Goal: Task Accomplishment & Management: Use online tool/utility

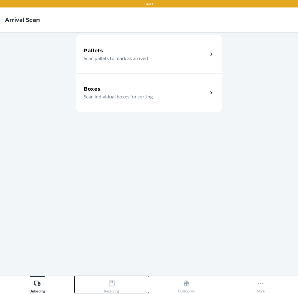
click at [112, 285] on icon at bounding box center [111, 283] width 7 height 7
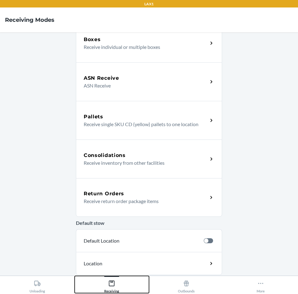
scroll to position [58, 0]
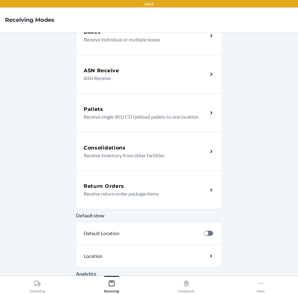
click at [105, 192] on p "Receive return order package items" at bounding box center [143, 193] width 119 height 7
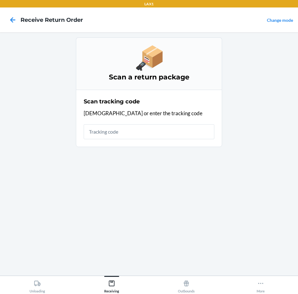
click at [107, 134] on input "text" at bounding box center [149, 131] width 131 height 15
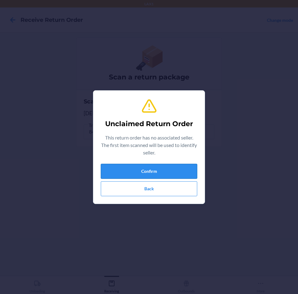
click at [160, 171] on button "Confirm" at bounding box center [149, 171] width 96 height 15
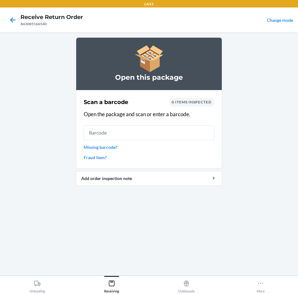
click at [171, 133] on input "text" at bounding box center [149, 132] width 131 height 15
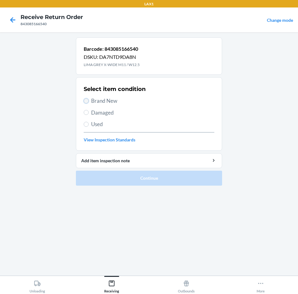
click at [86, 101] on input "Brand New" at bounding box center [86, 100] width 5 height 5
radio input "true"
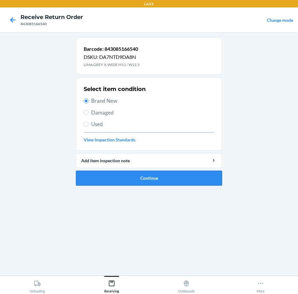
click at [130, 173] on button "Continue" at bounding box center [149, 177] width 146 height 15
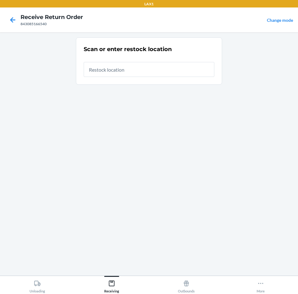
click at [117, 67] on input "text" at bounding box center [149, 69] width 131 height 15
type input "RTCART003"
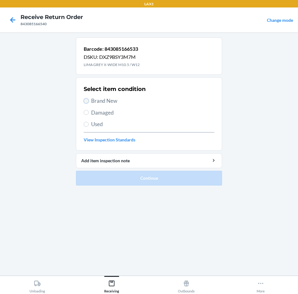
click at [87, 99] on input "Brand New" at bounding box center [86, 100] width 5 height 5
radio input "true"
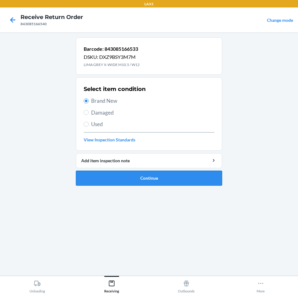
click at [146, 174] on button "Continue" at bounding box center [149, 177] width 146 height 15
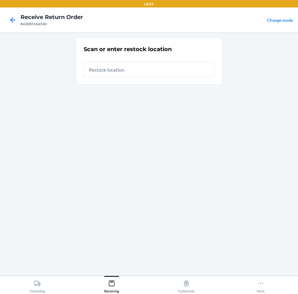
click at [110, 68] on input "text" at bounding box center [149, 69] width 131 height 15
type input "RTCART003"
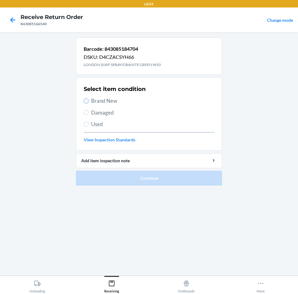
click at [86, 99] on input "Brand New" at bounding box center [86, 100] width 5 height 5
radio input "true"
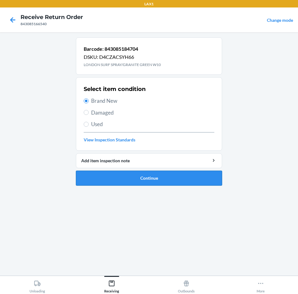
click at [175, 176] on button "Continue" at bounding box center [149, 177] width 146 height 15
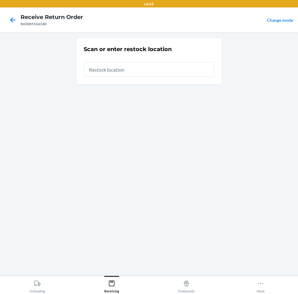
click at [124, 72] on input "text" at bounding box center [149, 69] width 131 height 15
type input "RTCART003"
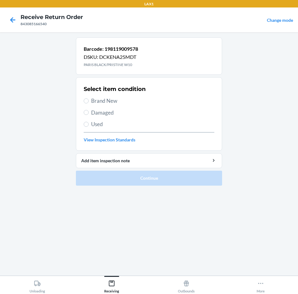
click at [84, 103] on label "Brand New" at bounding box center [149, 101] width 131 height 8
click at [84, 103] on input "Brand New" at bounding box center [86, 100] width 5 height 5
radio input "true"
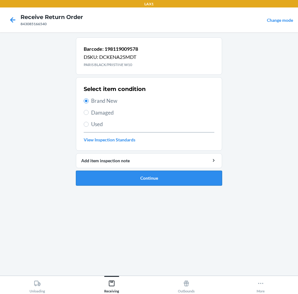
click at [122, 180] on button "Continue" at bounding box center [149, 177] width 146 height 15
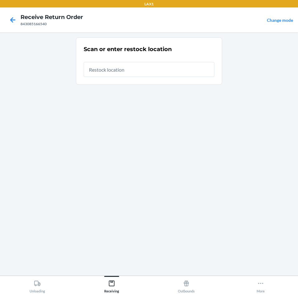
click at [123, 71] on input "text" at bounding box center [149, 69] width 131 height 15
type input "RTCART003"
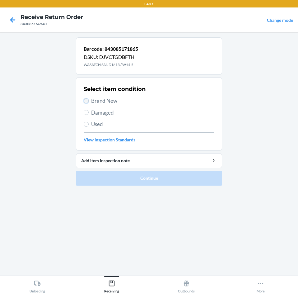
click at [86, 102] on input "Brand New" at bounding box center [86, 100] width 5 height 5
radio input "true"
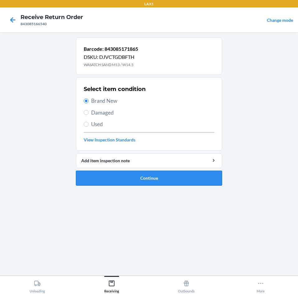
click at [143, 180] on button "Continue" at bounding box center [149, 177] width 146 height 15
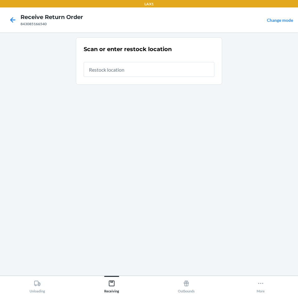
click at [140, 70] on input "text" at bounding box center [149, 69] width 131 height 15
type input "RTCART003"
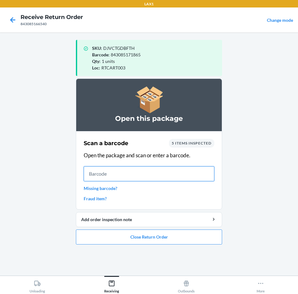
click at [141, 175] on input "text" at bounding box center [149, 173] width 131 height 15
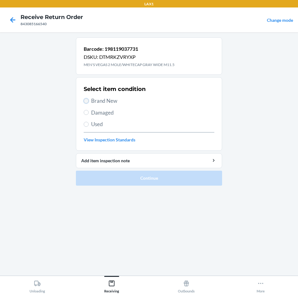
click at [86, 99] on input "Brand New" at bounding box center [86, 100] width 5 height 5
radio input "true"
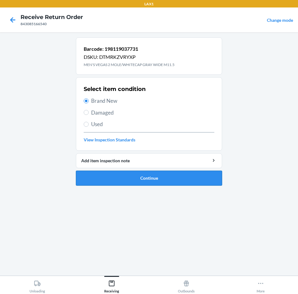
click at [142, 174] on button "Continue" at bounding box center [149, 177] width 146 height 15
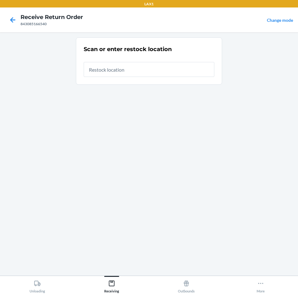
click at [139, 68] on input "text" at bounding box center [149, 69] width 131 height 15
type input "RTCART003"
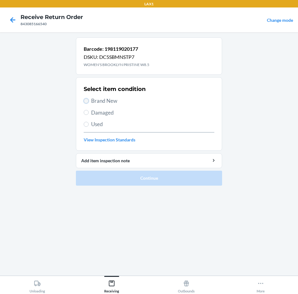
click at [88, 101] on input "Brand New" at bounding box center [86, 100] width 5 height 5
radio input "true"
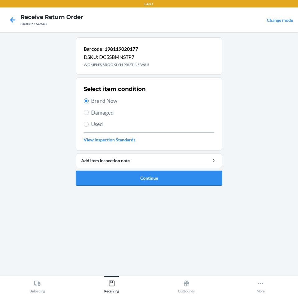
click at [151, 177] on button "Continue" at bounding box center [149, 177] width 146 height 15
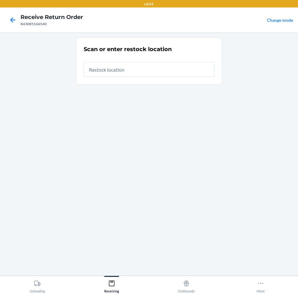
drag, startPoint x: 132, startPoint y: 64, endPoint x: 131, endPoint y: 70, distance: 5.9
click at [132, 69] on input "text" at bounding box center [149, 69] width 131 height 15
type input "RTCART003"
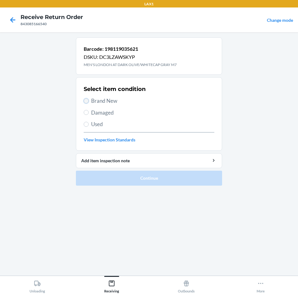
click at [86, 100] on input "Brand New" at bounding box center [86, 100] width 5 height 5
radio input "true"
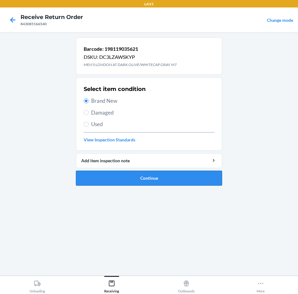
click at [151, 178] on button "Continue" at bounding box center [149, 177] width 146 height 15
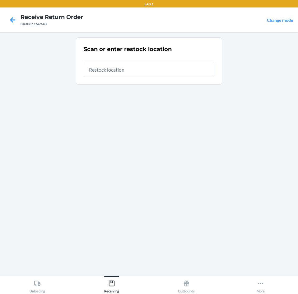
click at [123, 70] on input "text" at bounding box center [149, 69] width 131 height 15
type input "RTCART003"
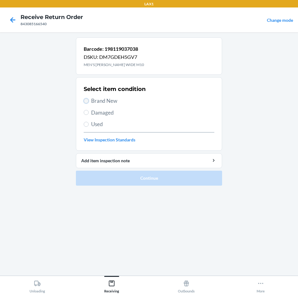
click at [87, 100] on input "Brand New" at bounding box center [86, 100] width 5 height 5
radio input "true"
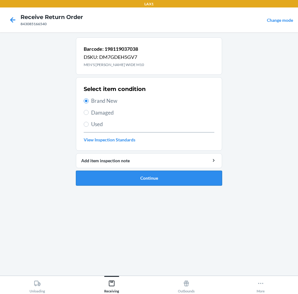
click at [161, 179] on button "Continue" at bounding box center [149, 177] width 146 height 15
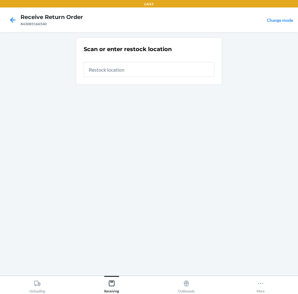
click at [119, 68] on input "text" at bounding box center [149, 69] width 131 height 15
type input "RTCART003"
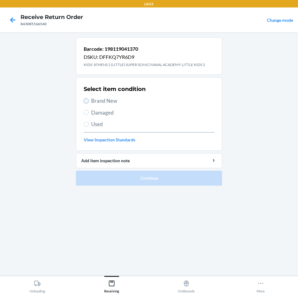
click at [85, 102] on input "Brand New" at bounding box center [86, 100] width 5 height 5
radio input "true"
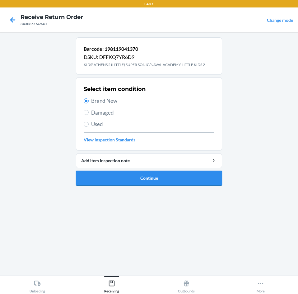
click at [137, 177] on button "Continue" at bounding box center [149, 177] width 146 height 15
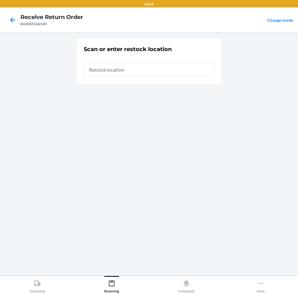
click at [136, 67] on input "text" at bounding box center [149, 69] width 131 height 15
type input "RTCART003"
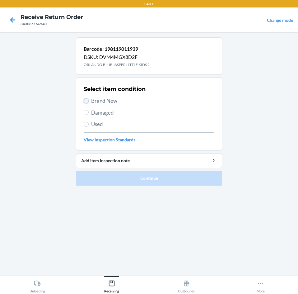
click at [85, 100] on input "Brand New" at bounding box center [86, 100] width 5 height 5
radio input "true"
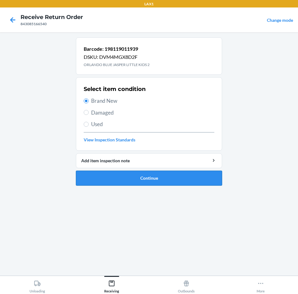
click at [136, 177] on button "Continue" at bounding box center [149, 177] width 146 height 15
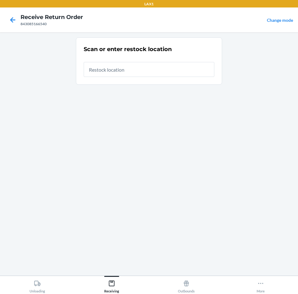
click at [118, 70] on input "text" at bounding box center [149, 69] width 131 height 15
type input "RTCART003"
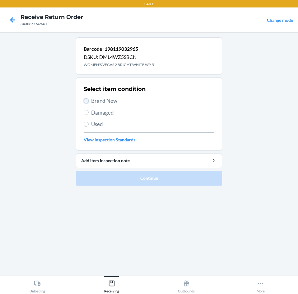
click at [87, 100] on input "Brand New" at bounding box center [86, 100] width 5 height 5
radio input "true"
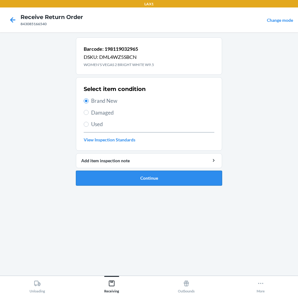
click at [149, 181] on button "Continue" at bounding box center [149, 177] width 146 height 15
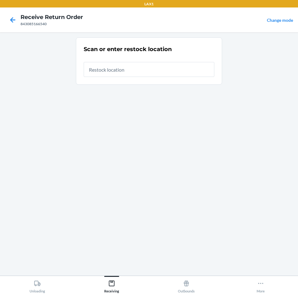
click at [120, 70] on input "text" at bounding box center [149, 69] width 131 height 15
type input "RTCART003"
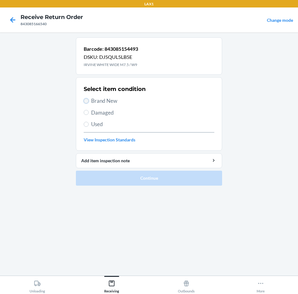
click at [85, 102] on input "Brand New" at bounding box center [86, 100] width 5 height 5
radio input "true"
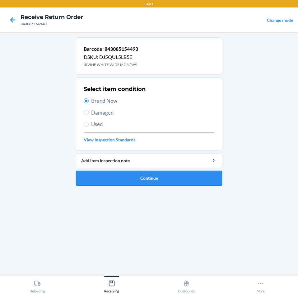
click at [127, 171] on button "Continue" at bounding box center [149, 177] width 146 height 15
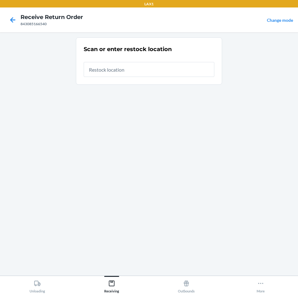
click at [114, 71] on input "text" at bounding box center [149, 69] width 131 height 15
type input "RTCART003"
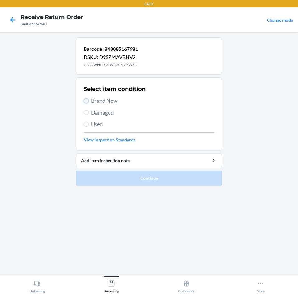
click at [88, 100] on input "Brand New" at bounding box center [86, 100] width 5 height 5
radio input "true"
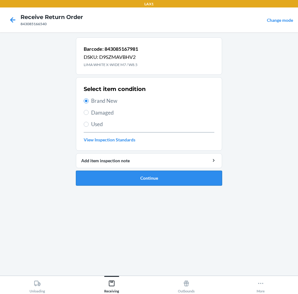
click at [150, 173] on button "Continue" at bounding box center [149, 177] width 146 height 15
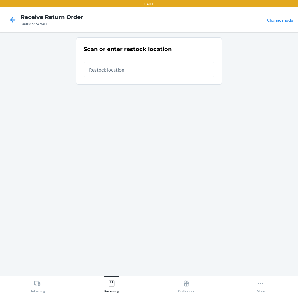
click at [137, 67] on input "text" at bounding box center [149, 69] width 131 height 15
type input "RTCART003"
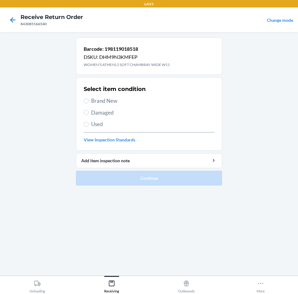
click at [87, 104] on label "Brand New" at bounding box center [149, 101] width 131 height 8
click at [87, 103] on input "Brand New" at bounding box center [86, 100] width 5 height 5
radio input "true"
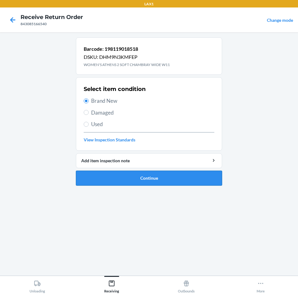
click at [157, 179] on button "Continue" at bounding box center [149, 177] width 146 height 15
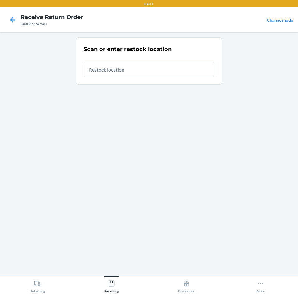
click at [140, 67] on input "text" at bounding box center [149, 69] width 131 height 15
type input "RTCART003"
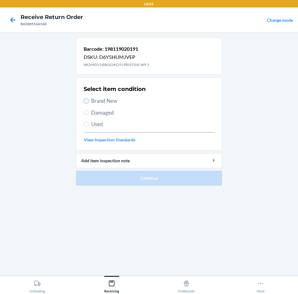
click at [85, 100] on input "Brand New" at bounding box center [86, 100] width 5 height 5
radio input "true"
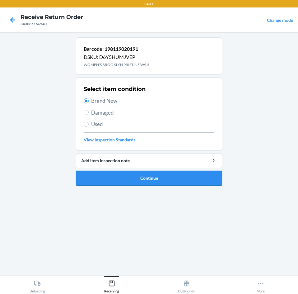
click at [124, 171] on button "Continue" at bounding box center [149, 177] width 146 height 15
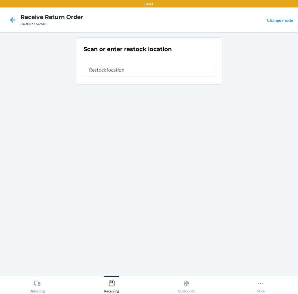
click at [118, 69] on input "text" at bounding box center [149, 69] width 131 height 15
type input "RTCART003"
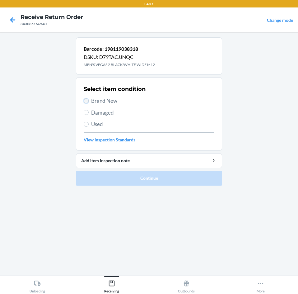
click at [87, 99] on input "Brand New" at bounding box center [86, 100] width 5 height 5
radio input "true"
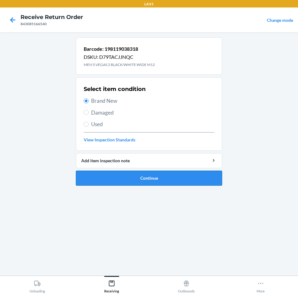
click at [127, 177] on button "Continue" at bounding box center [149, 177] width 146 height 15
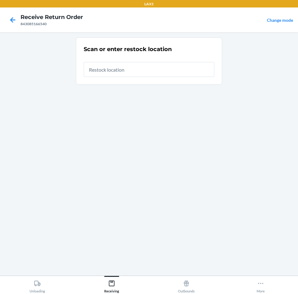
click at [130, 70] on input "text" at bounding box center [149, 69] width 131 height 15
type input "RTCART003"
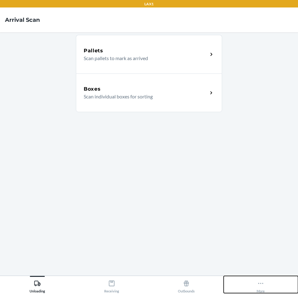
click at [259, 281] on icon at bounding box center [260, 283] width 7 height 7
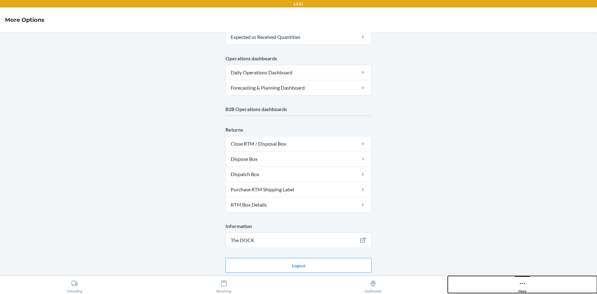
scroll to position [274, 0]
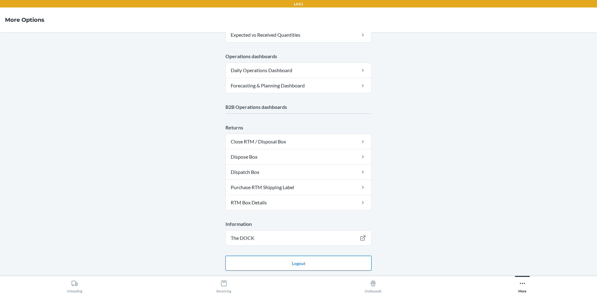
click at [298, 264] on button "Logout" at bounding box center [298, 263] width 146 height 15
